Goal: Task Accomplishment & Management: Use online tool/utility

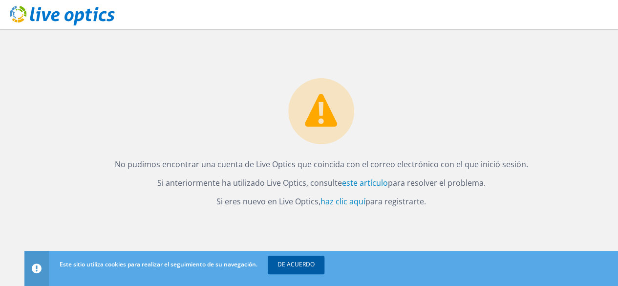
click at [305, 264] on font "DE ACUERDO" at bounding box center [295, 264] width 37 height 8
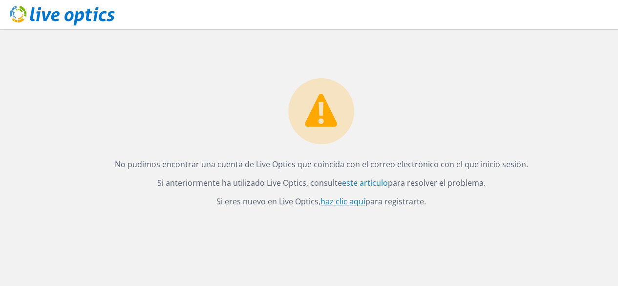
click at [358, 206] on font "haz clic aquí" at bounding box center [342, 201] width 45 height 11
click at [350, 204] on font "haz clic aquí" at bounding box center [342, 201] width 45 height 11
click at [92, 23] on icon at bounding box center [62, 16] width 105 height 20
click at [339, 200] on font "haz clic aquí" at bounding box center [342, 201] width 45 height 11
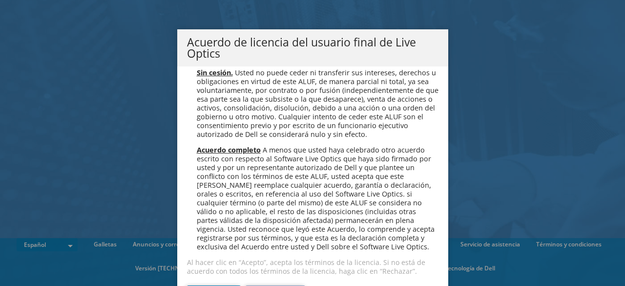
scroll to position [41, 0]
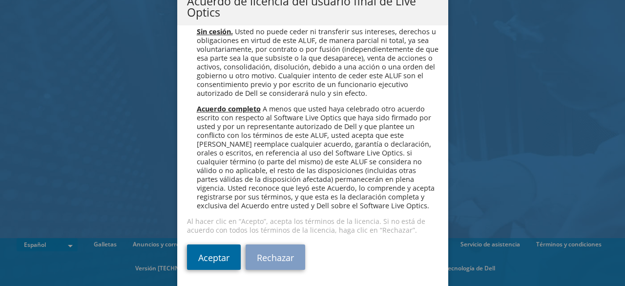
click at [198, 258] on font "Aceptar" at bounding box center [213, 258] width 31 height 12
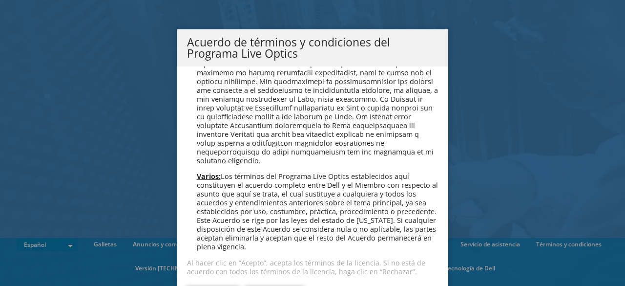
scroll to position [41, 0]
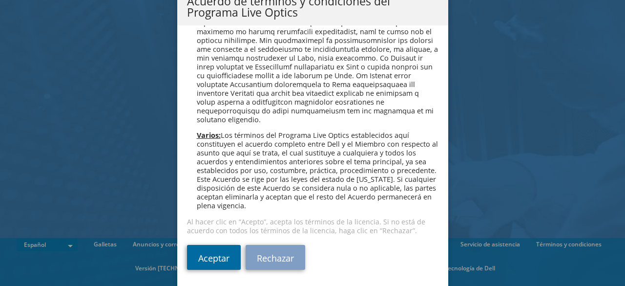
click at [216, 252] on font "Aceptar" at bounding box center [213, 258] width 31 height 12
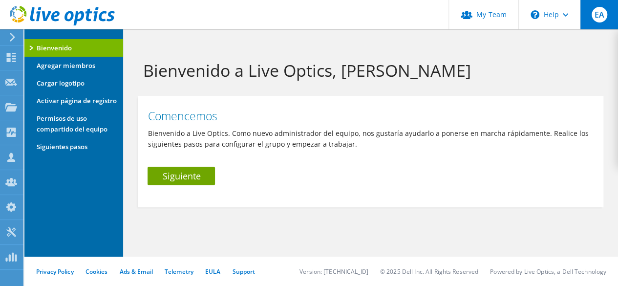
click at [601, 12] on span "EA" at bounding box center [600, 15] width 16 height 16
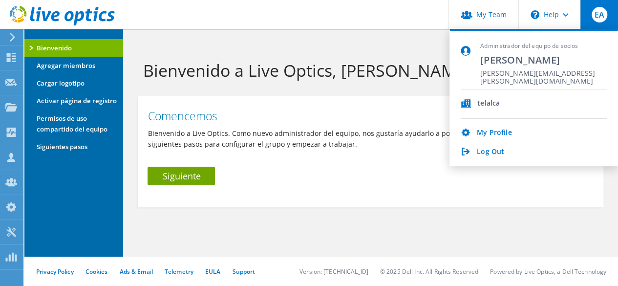
click at [601, 12] on span "EA" at bounding box center [600, 15] width 16 height 16
